Goal: Use online tool/utility: Utilize a website feature to perform a specific function

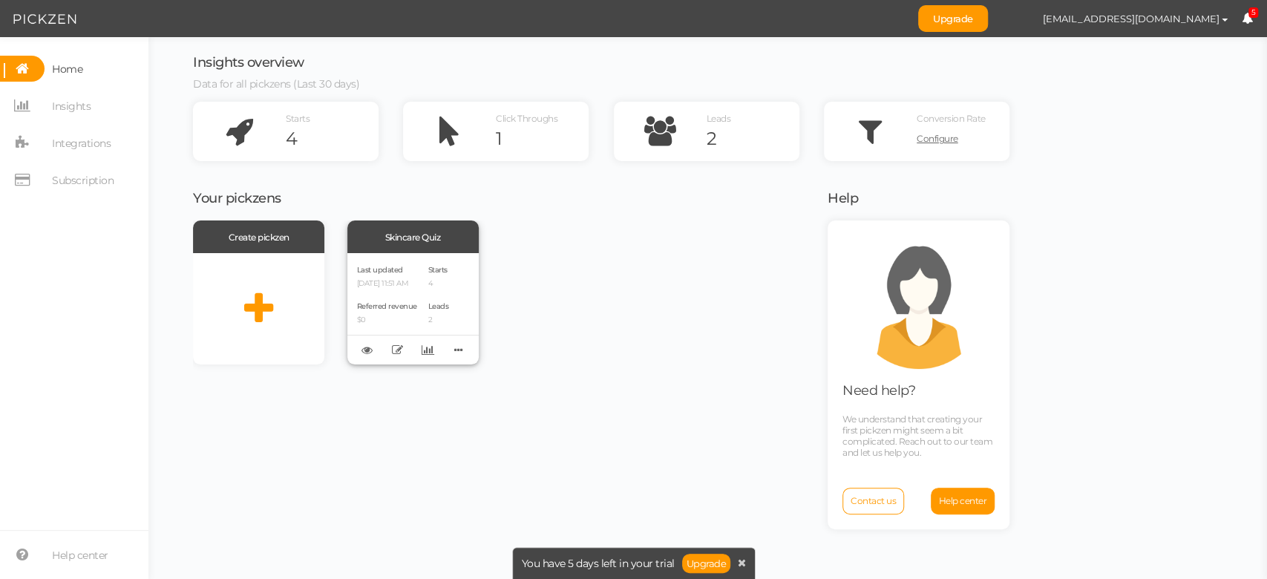
click at [422, 252] on div "Skincare Quiz" at bounding box center [412, 237] width 131 height 33
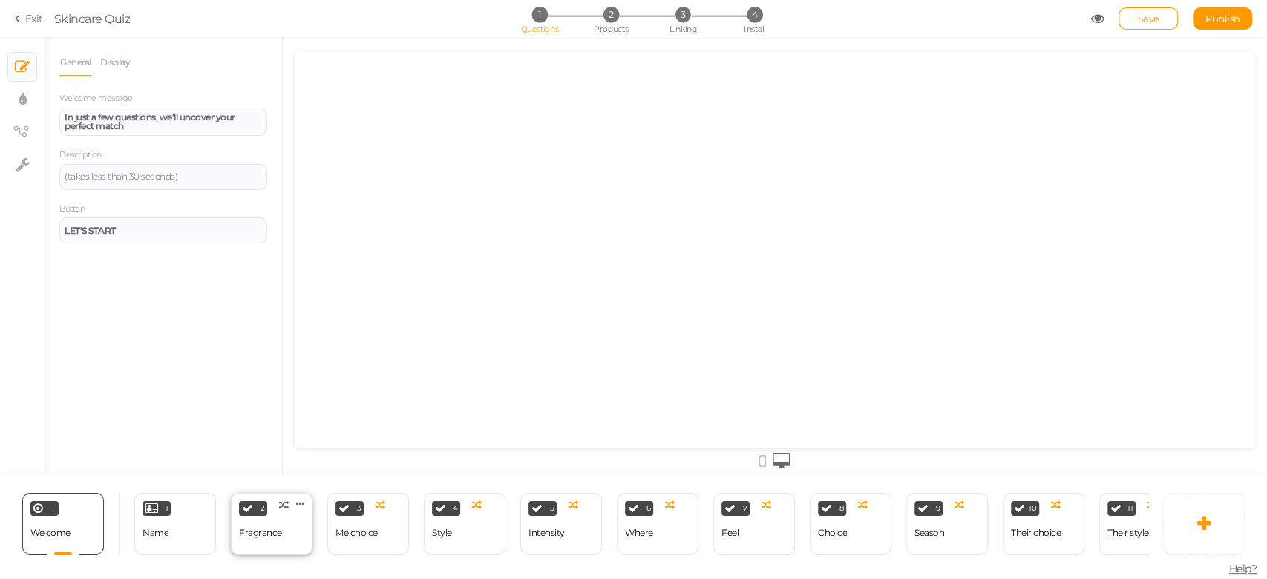
click at [266, 528] on div "Fragrance" at bounding box center [260, 533] width 43 height 10
select select "2"
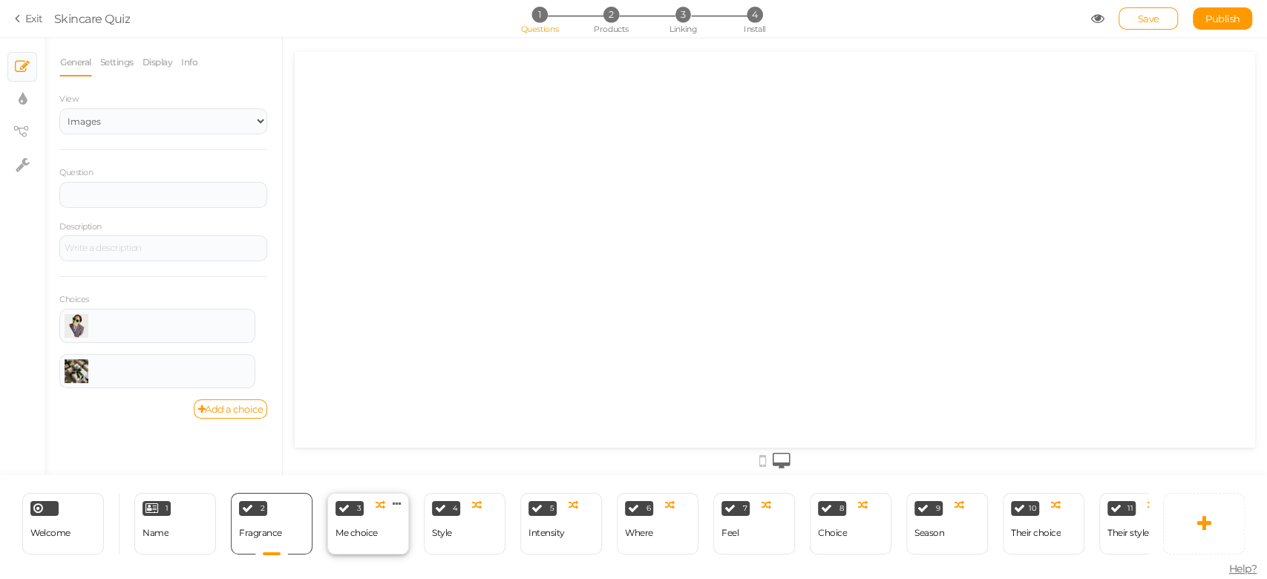
click at [366, 528] on div "Me choice" at bounding box center [357, 533] width 42 height 10
select select "2"
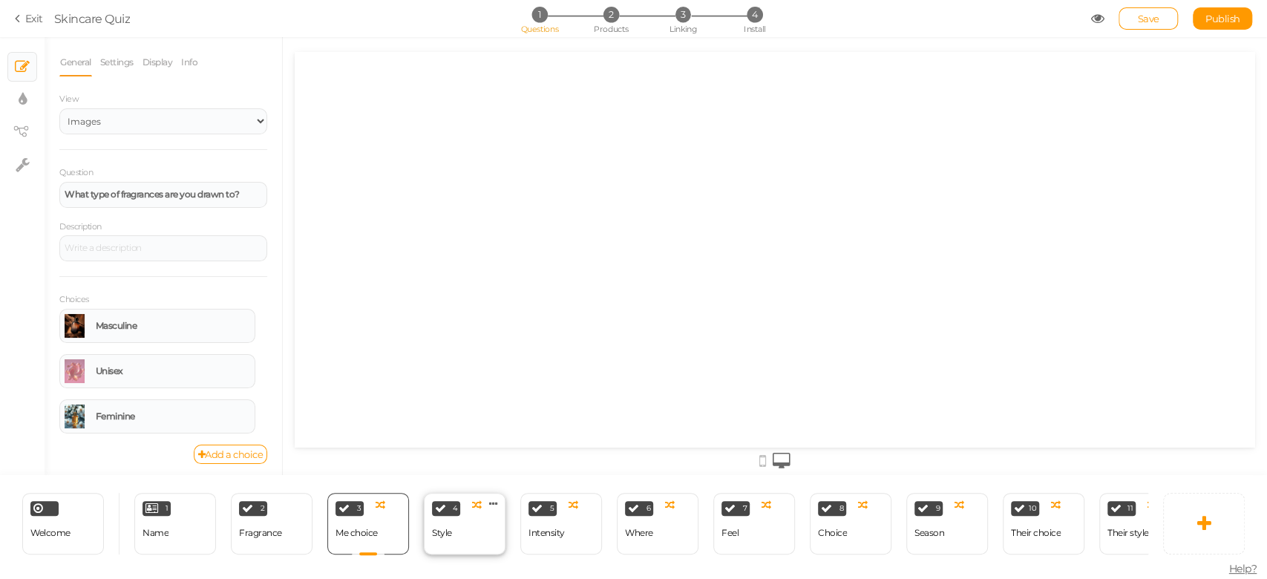
click at [467, 518] on div "4 Style × Define the conditions to show this slide. Clone Change type Delete" at bounding box center [465, 524] width 82 height 62
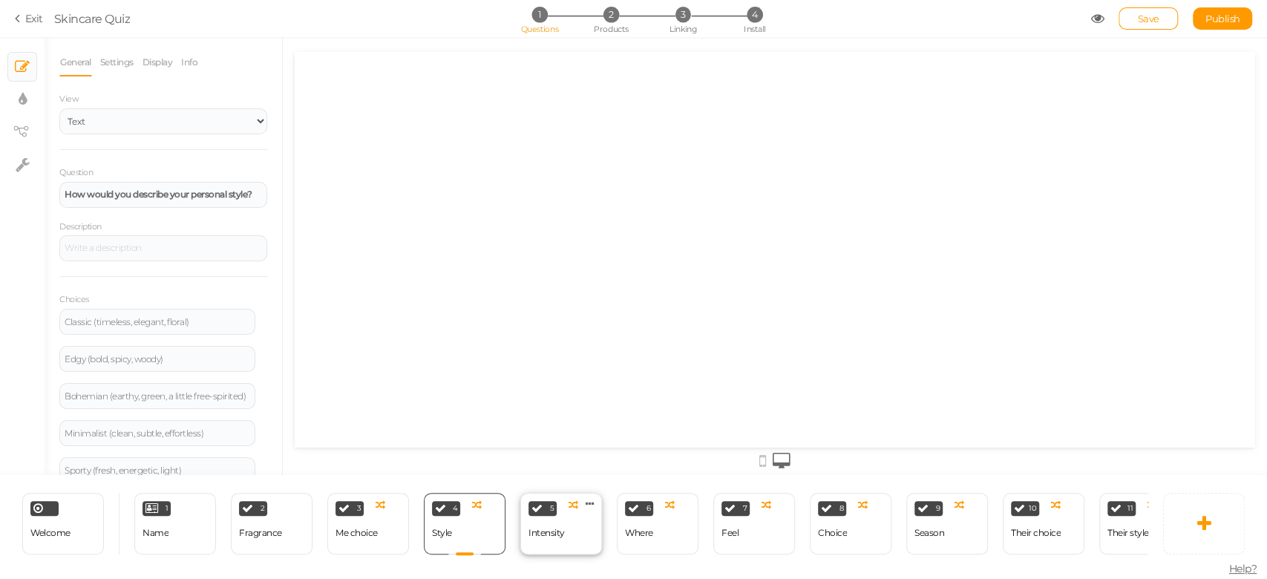
click at [543, 520] on div "Intensity" at bounding box center [547, 533] width 36 height 26
select select "2"
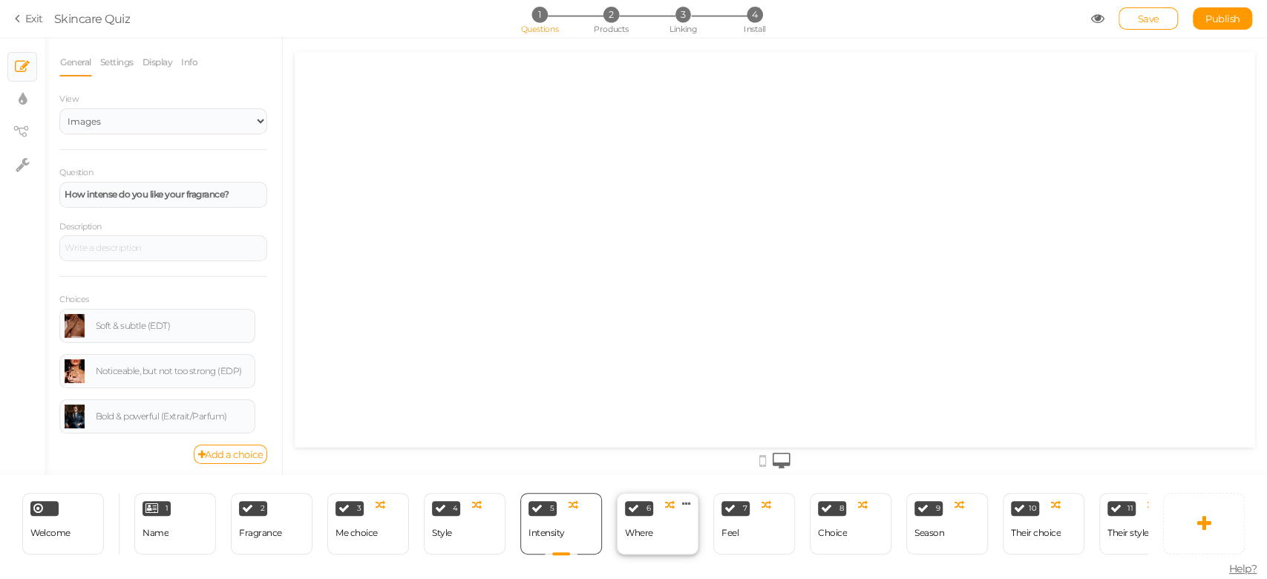
click at [650, 538] on div "Where" at bounding box center [639, 533] width 28 height 26
select select "2"
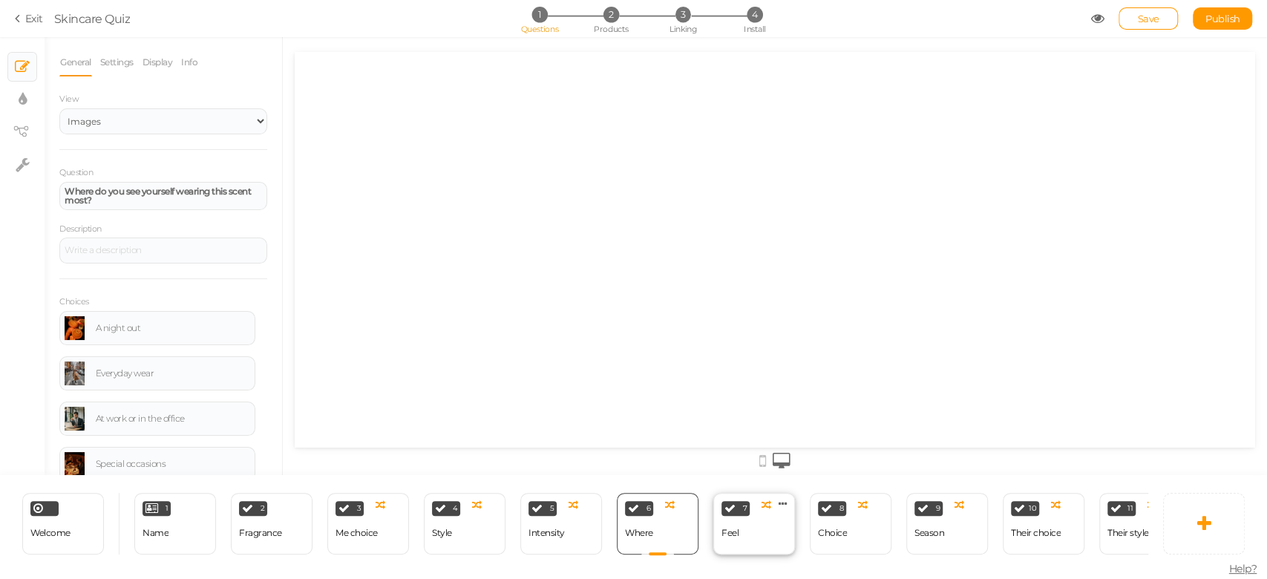
click at [743, 520] on div "7 Feel × Define the conditions to show this slide. Clone Change type Delete" at bounding box center [754, 524] width 82 height 62
select select "2"
click at [840, 529] on div "Choice" at bounding box center [832, 533] width 29 height 10
select select "2"
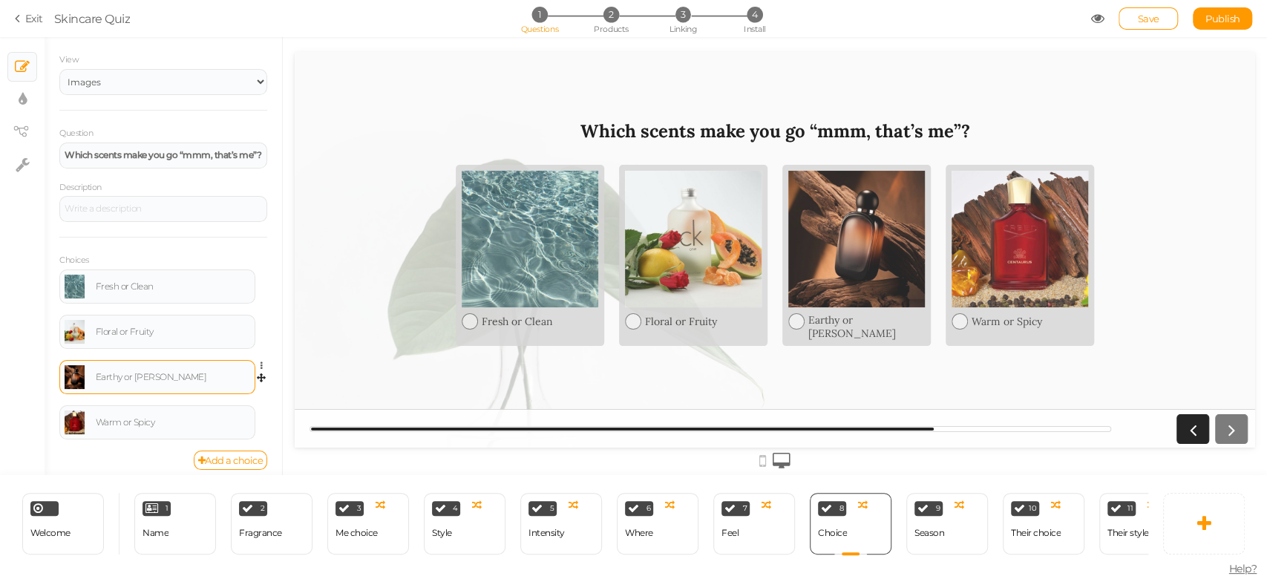
scroll to position [48, 0]
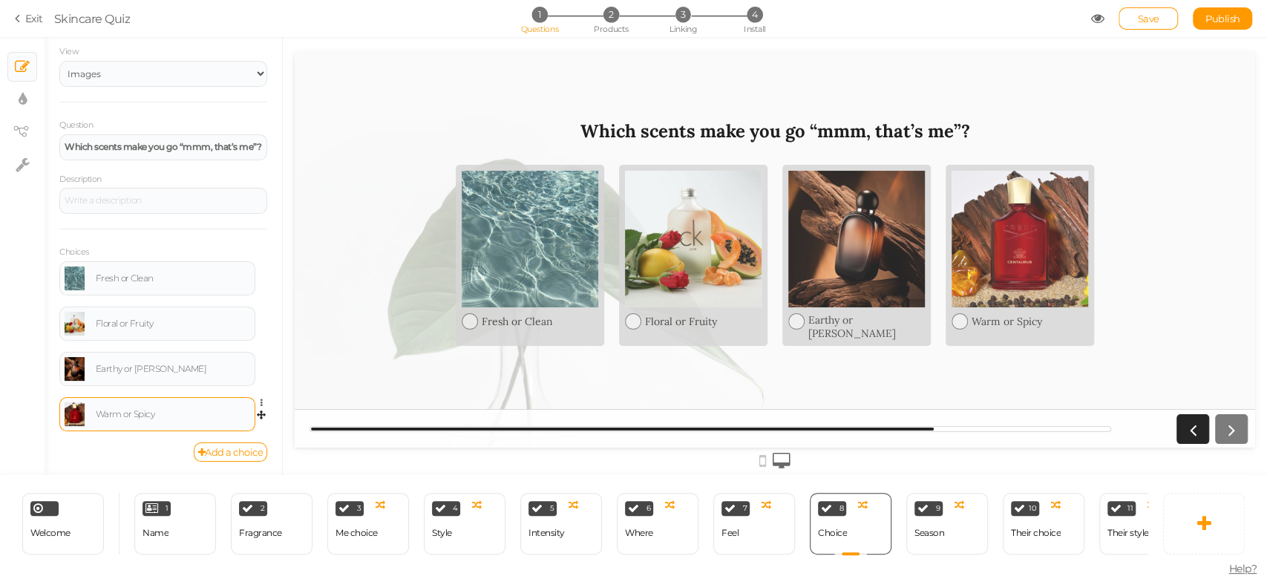
click at [76, 408] on link at bounding box center [75, 414] width 20 height 24
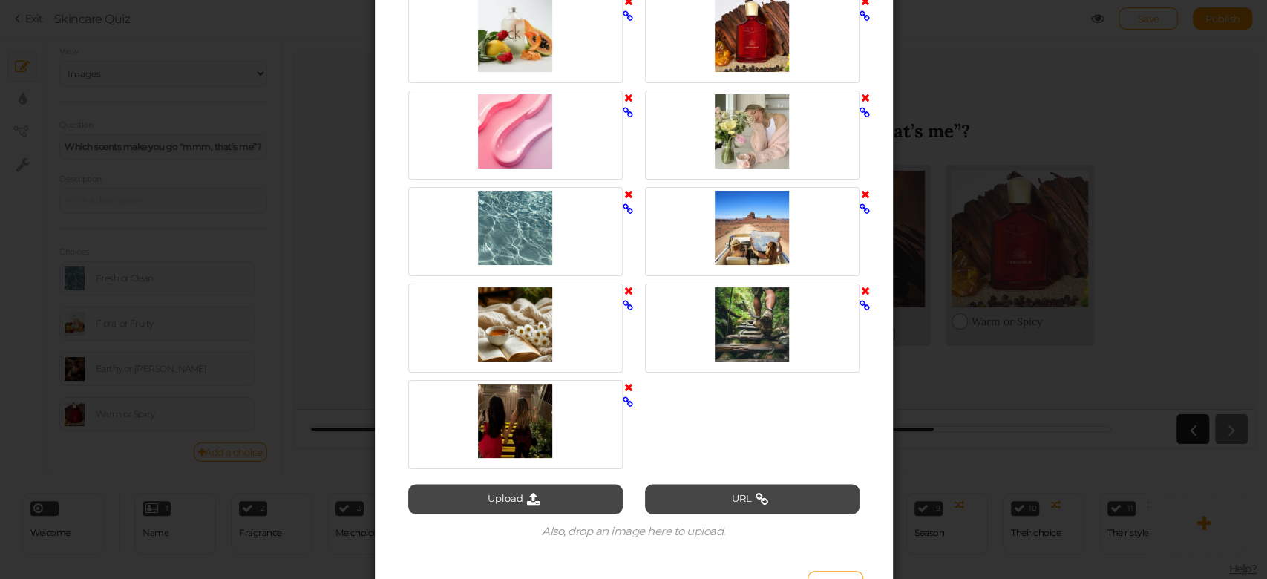
scroll to position [1958, 0]
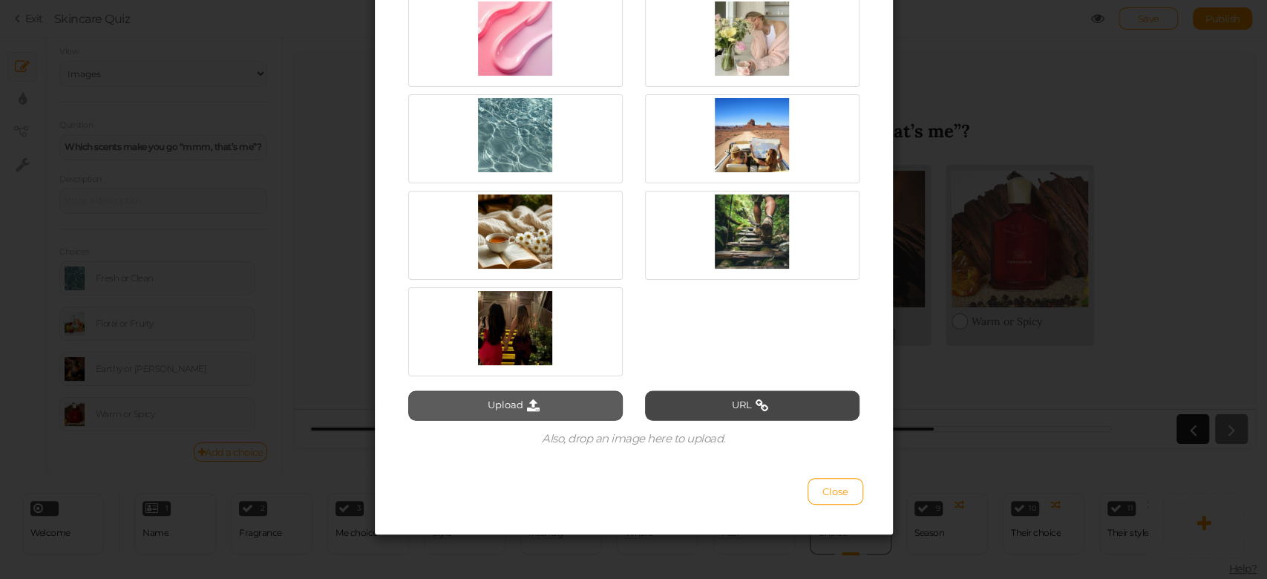
click at [509, 408] on button "Upload" at bounding box center [515, 406] width 215 height 30
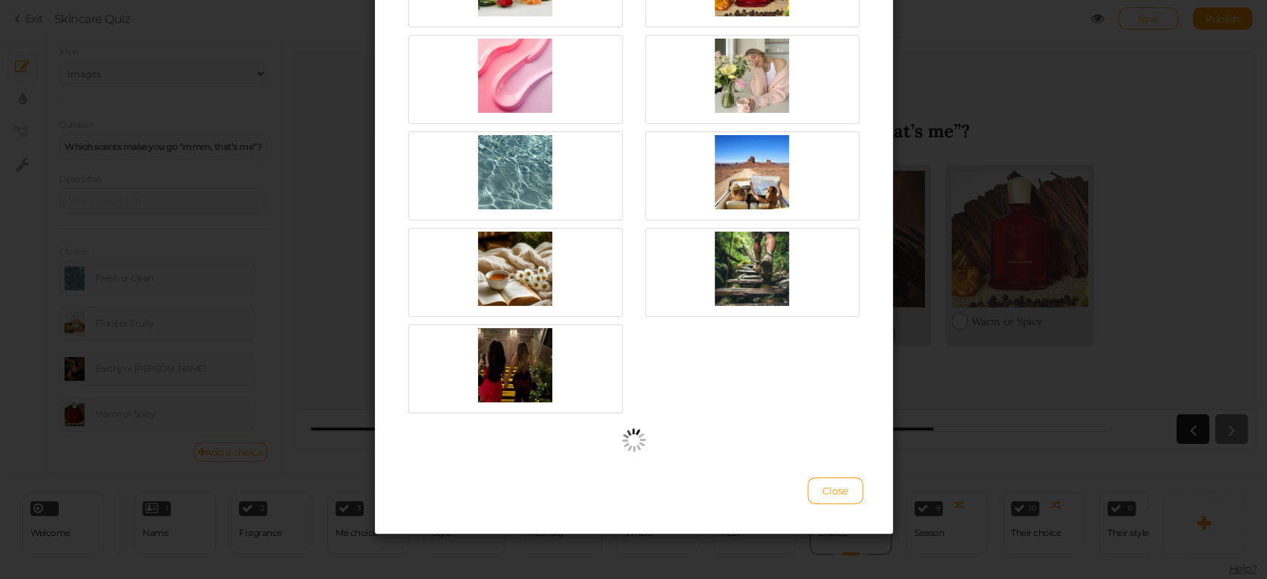
scroll to position [1919, 0]
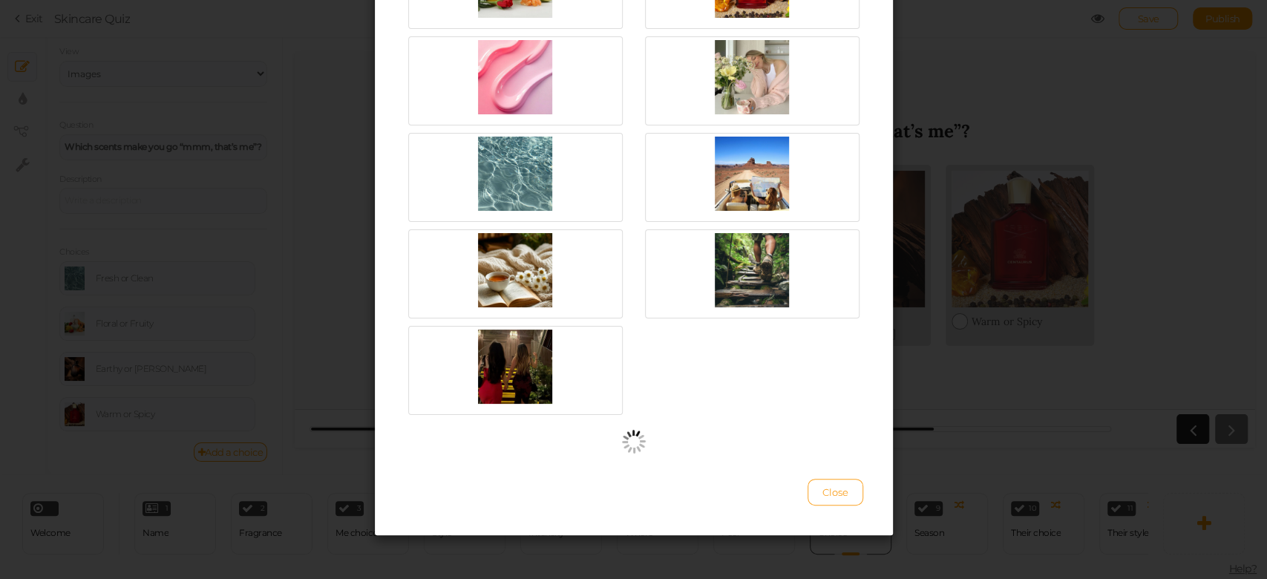
click at [835, 486] on span "Close" at bounding box center [836, 492] width 26 height 12
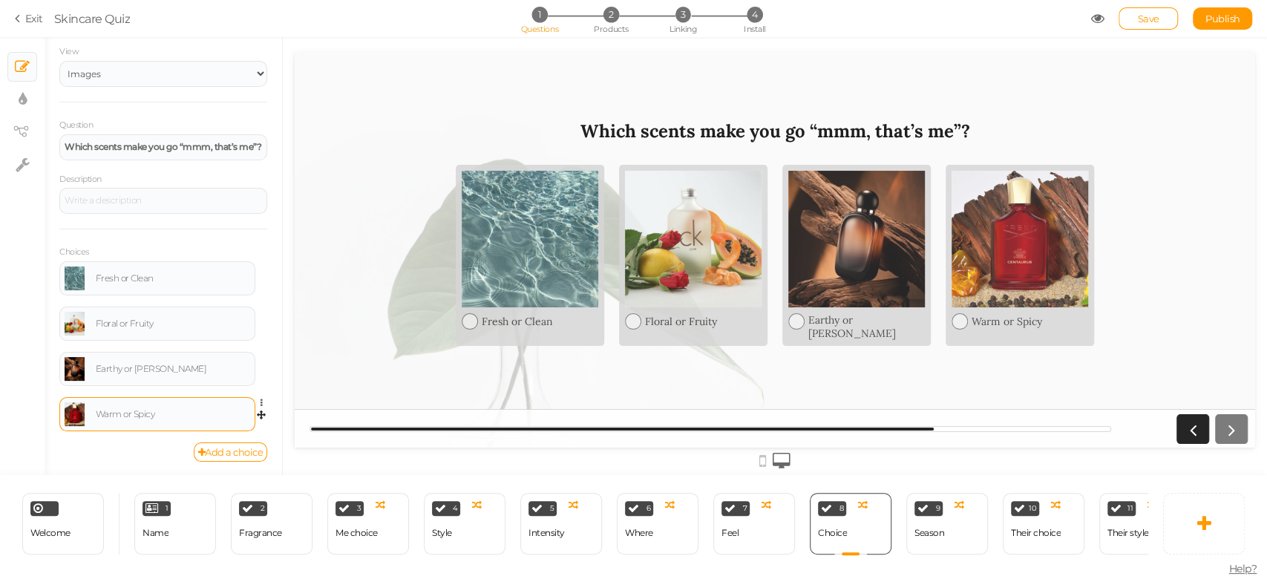
click at [72, 413] on link at bounding box center [75, 414] width 20 height 24
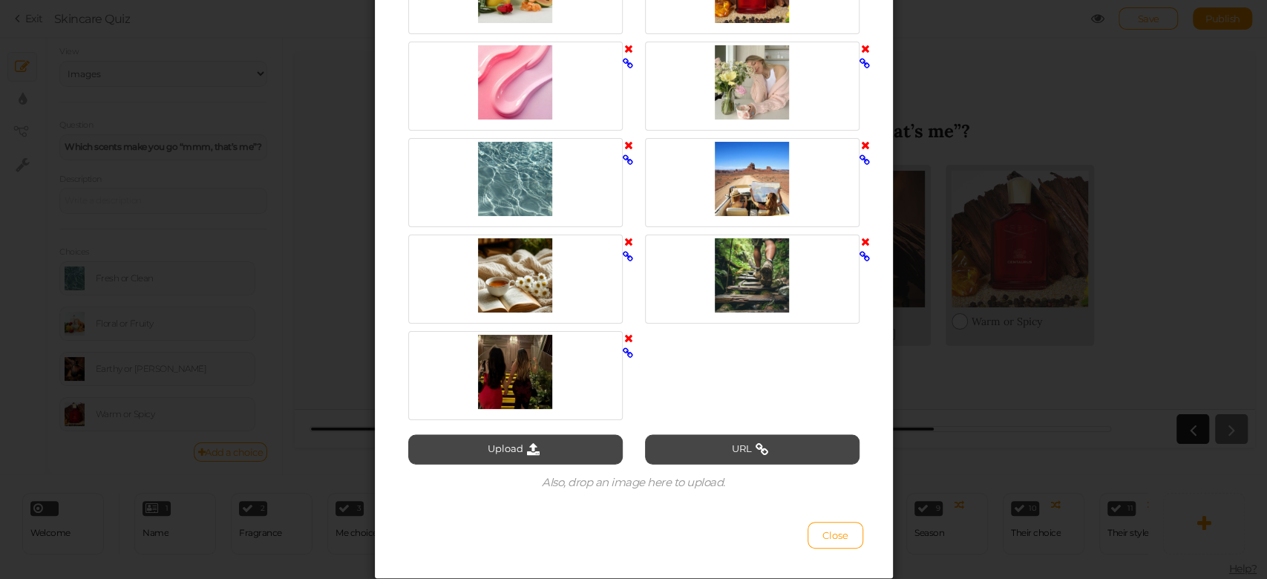
scroll to position [1958, 0]
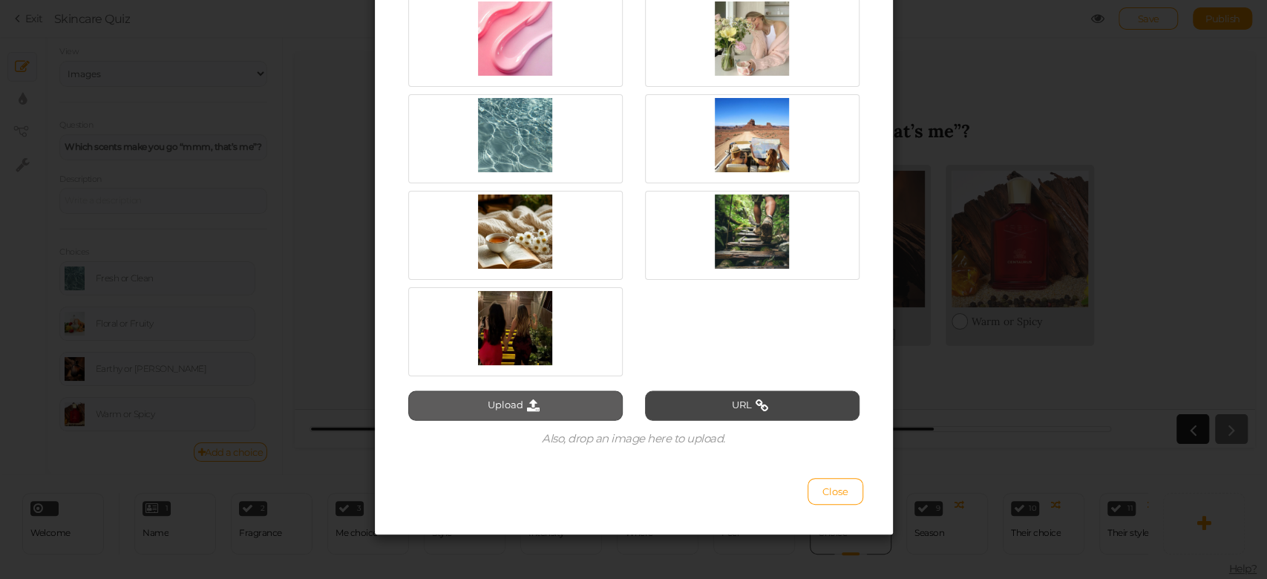
click at [542, 393] on button "Upload" at bounding box center [515, 406] width 215 height 30
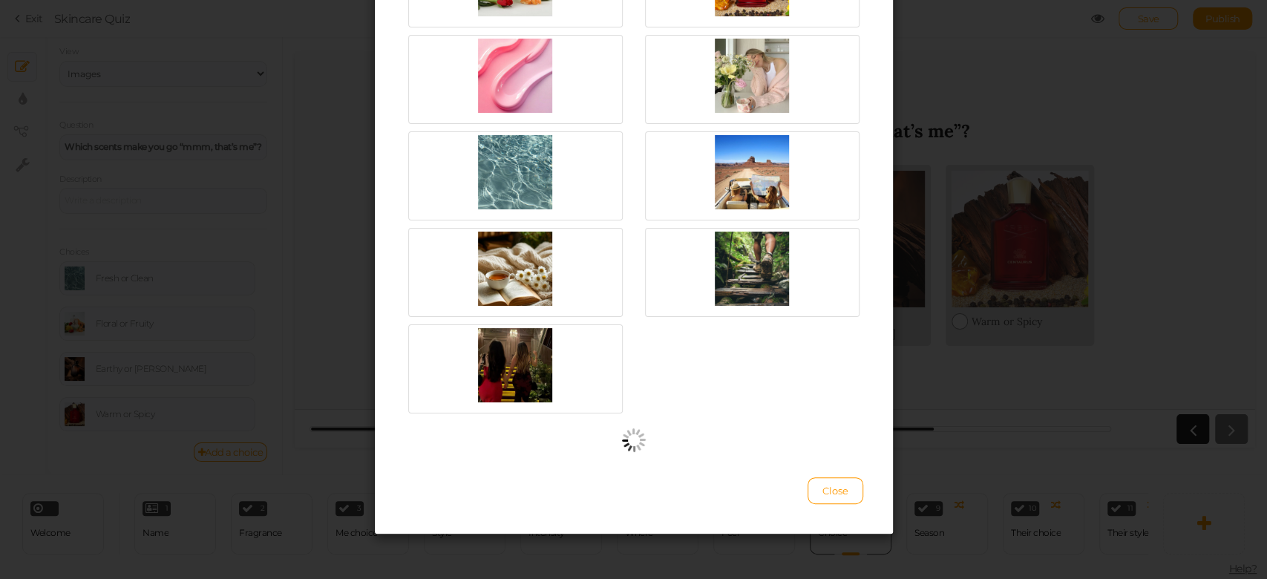
scroll to position [1919, 0]
